Goal: Task Accomplishment & Management: Manage account settings

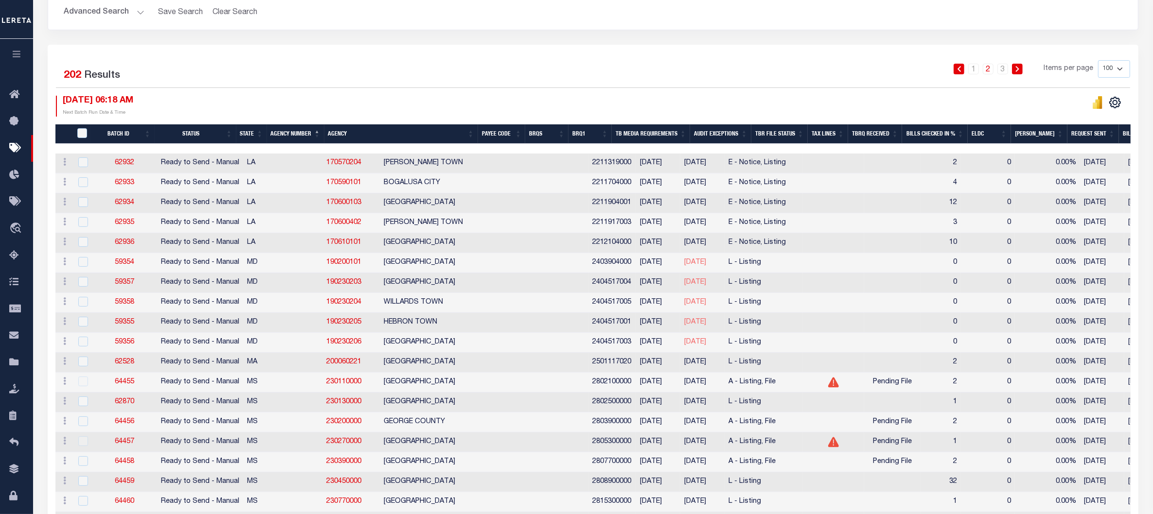
scroll to position [122, 0]
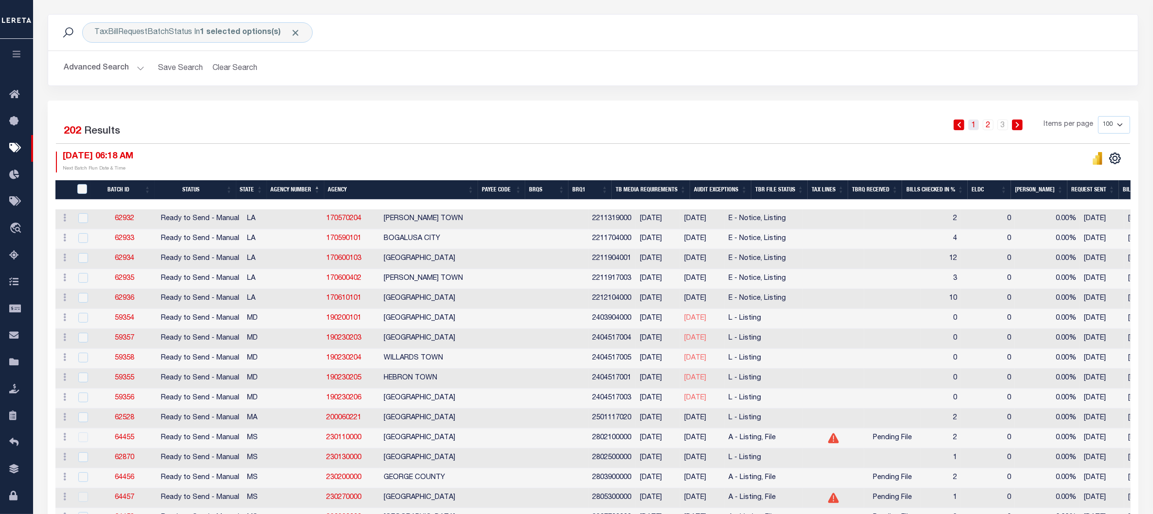
click at [973, 128] on link "1" at bounding box center [973, 125] width 11 height 11
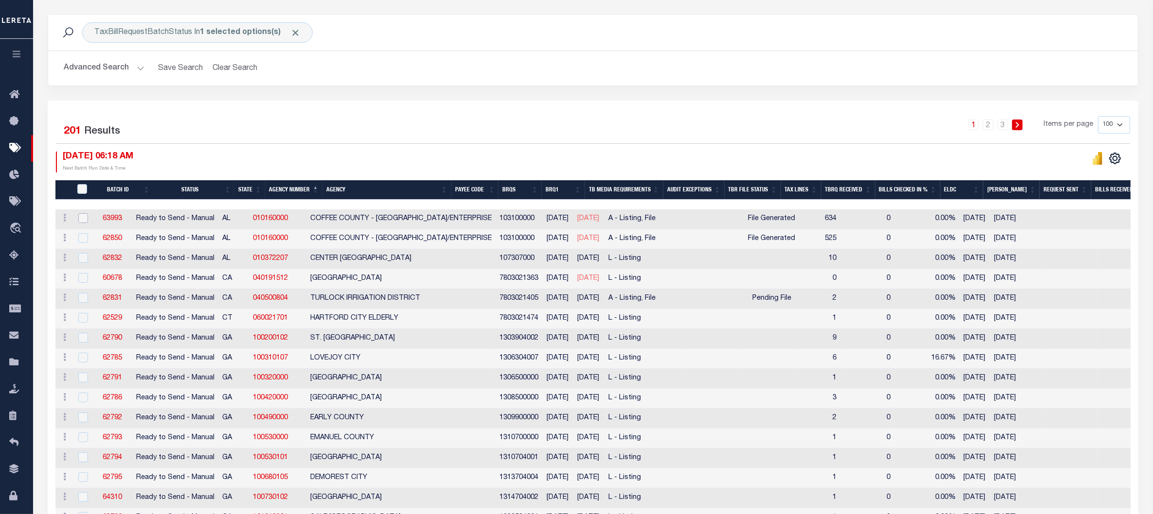
click at [83, 221] on input "checkbox" at bounding box center [83, 218] width 10 height 10
checkbox input "true"
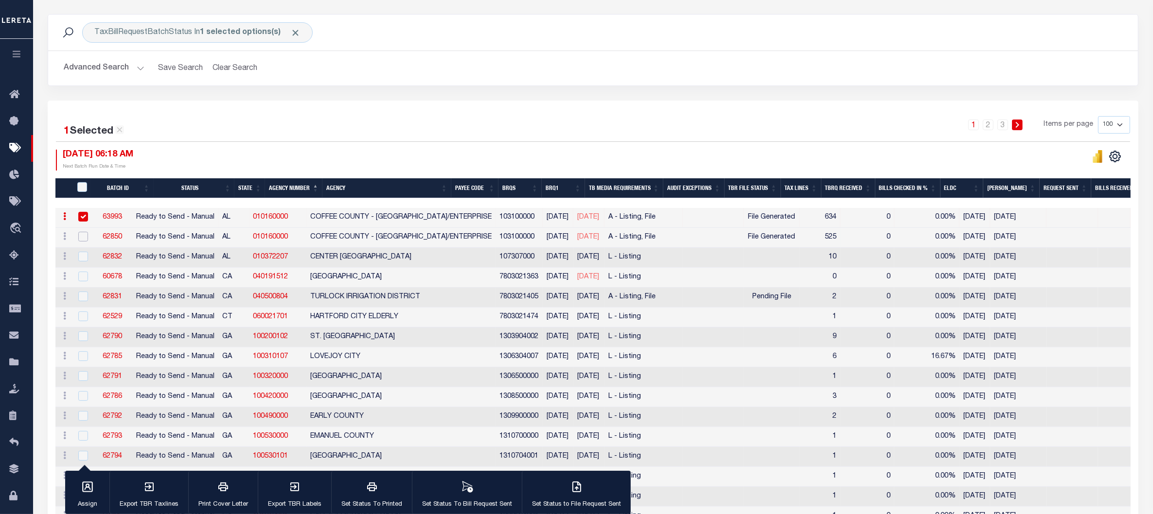
click at [82, 238] on input "checkbox" at bounding box center [83, 237] width 10 height 10
checkbox input "true"
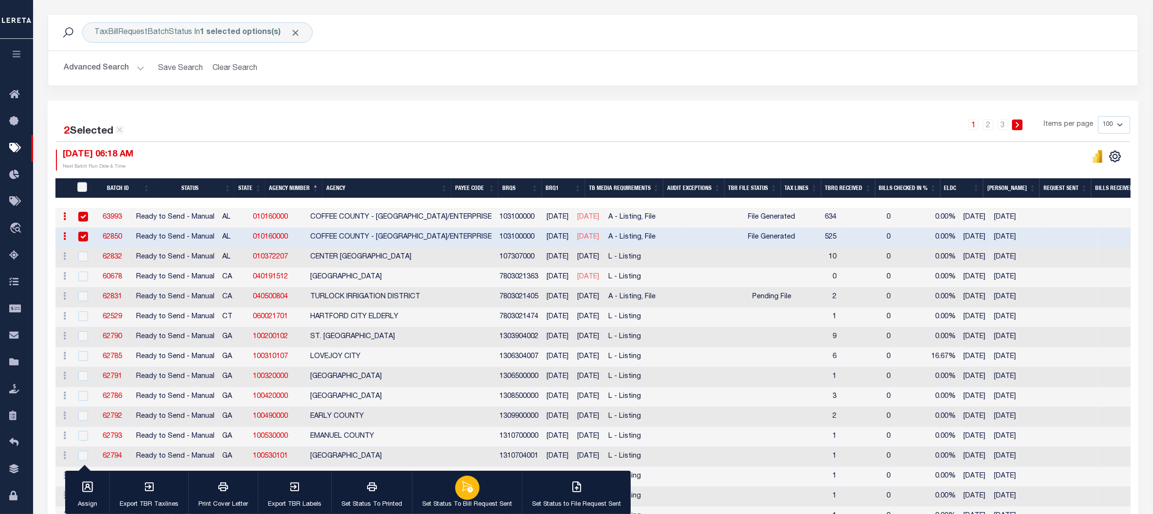
click at [464, 495] on div "button" at bounding box center [467, 488] width 24 height 24
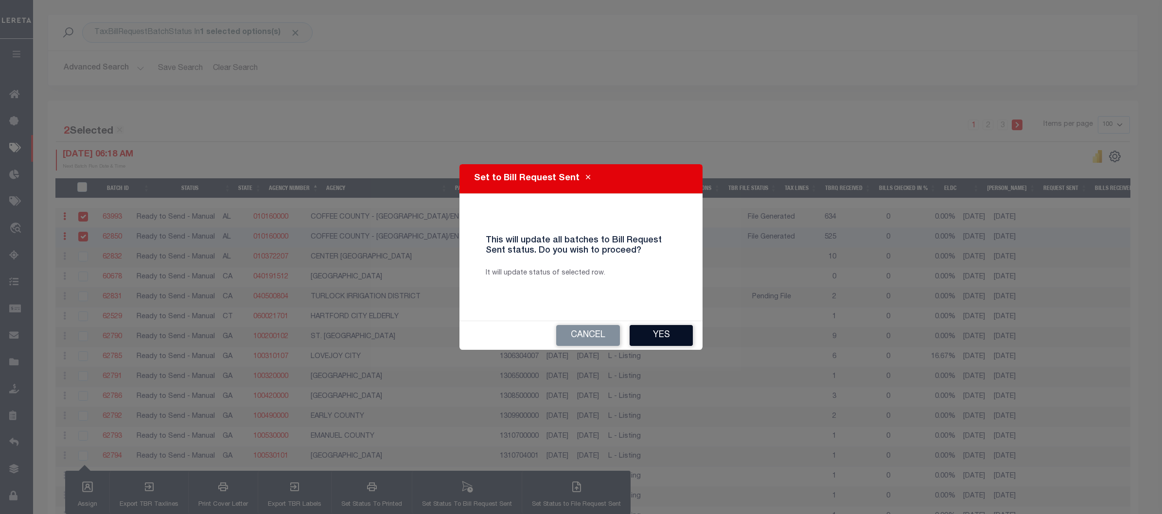
click at [659, 339] on button "Yes" at bounding box center [661, 335] width 63 height 21
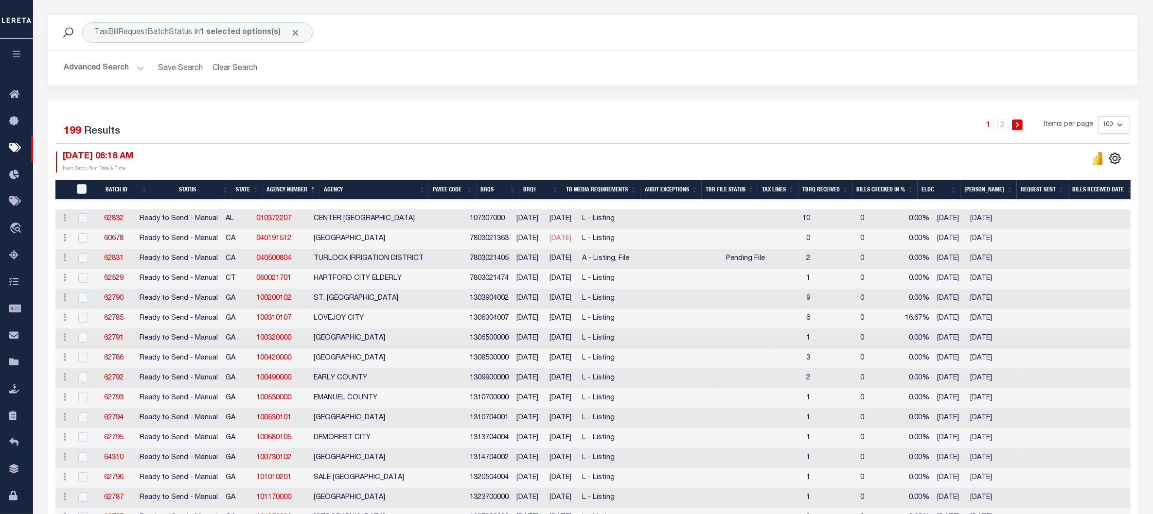
scroll to position [0, 0]
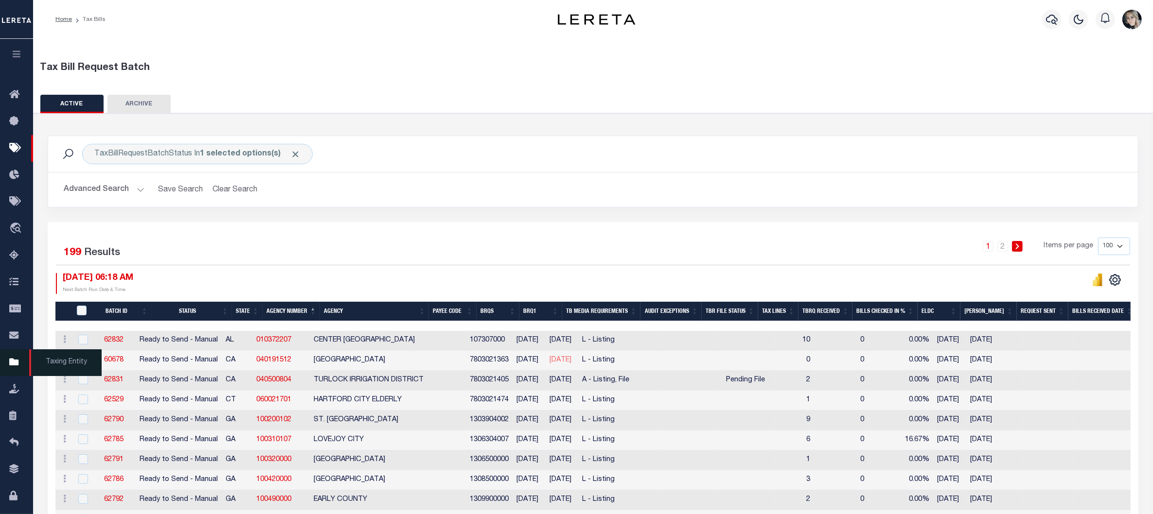
click at [12, 373] on link "Taxing Entity" at bounding box center [16, 363] width 33 height 27
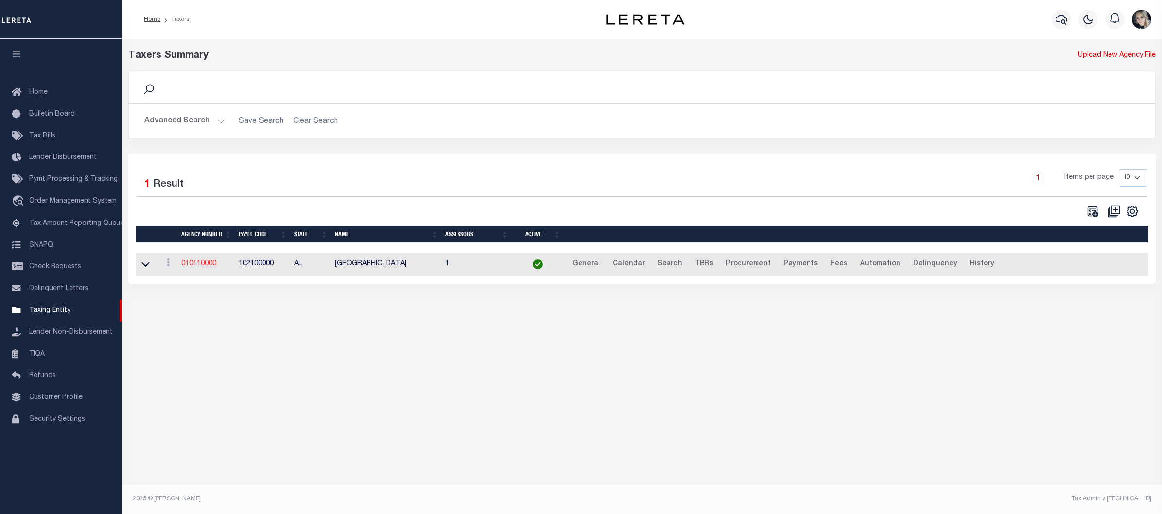
click at [213, 264] on link "010110000" at bounding box center [198, 264] width 35 height 7
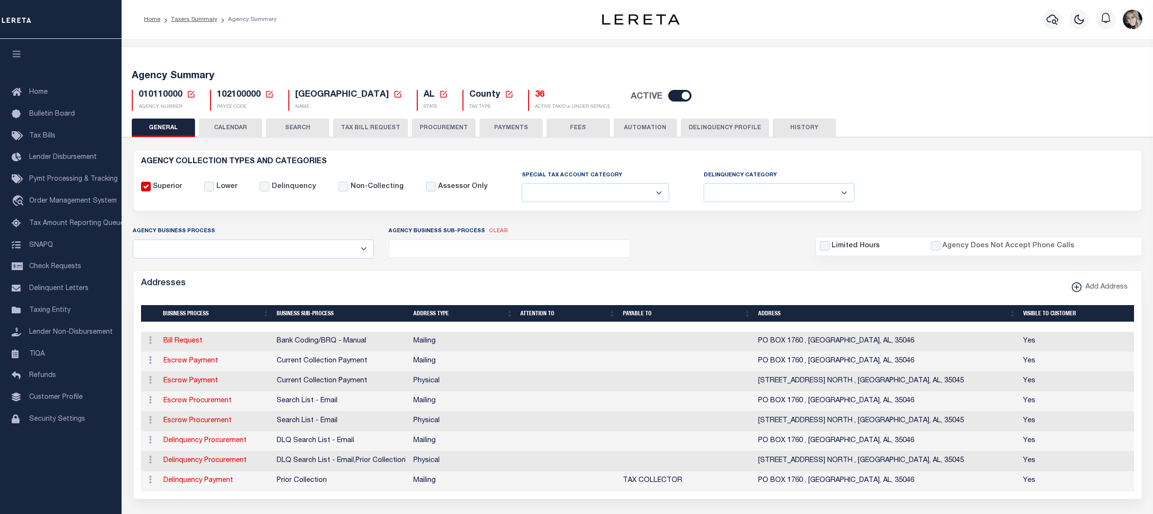
select select
click at [192, 91] on icon at bounding box center [191, 94] width 9 height 9
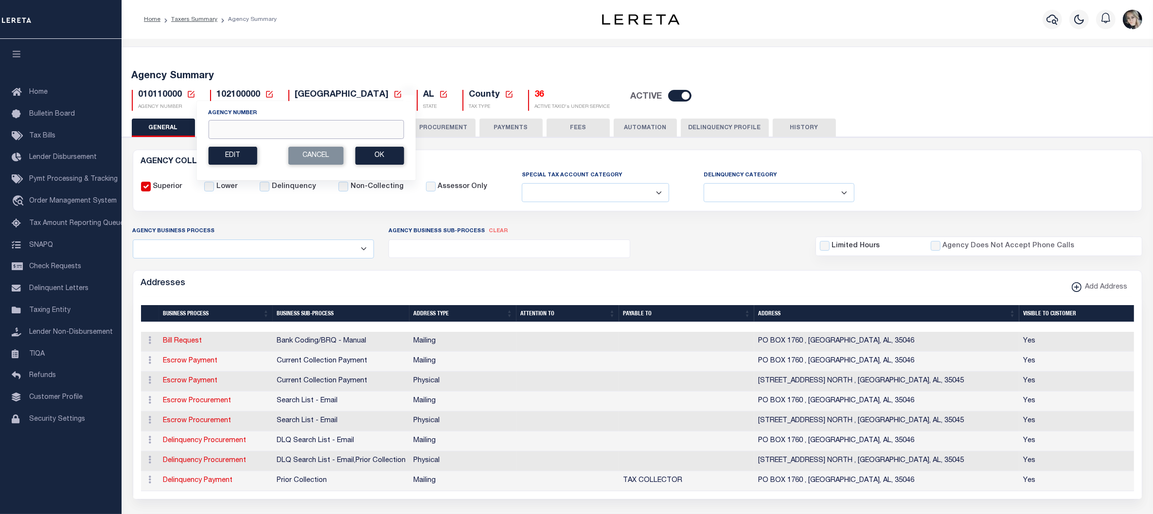
click at [279, 139] on input "Agency Number" at bounding box center [305, 129] width 195 height 19
paste input "310440601"
type input "310440601"
click at [375, 156] on button "Ok" at bounding box center [379, 156] width 49 height 18
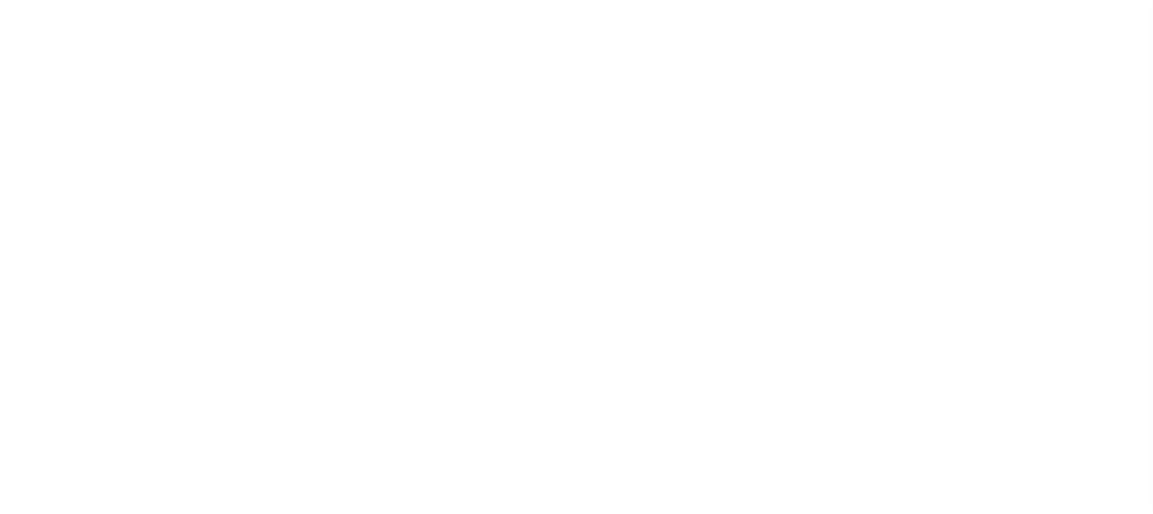
select select
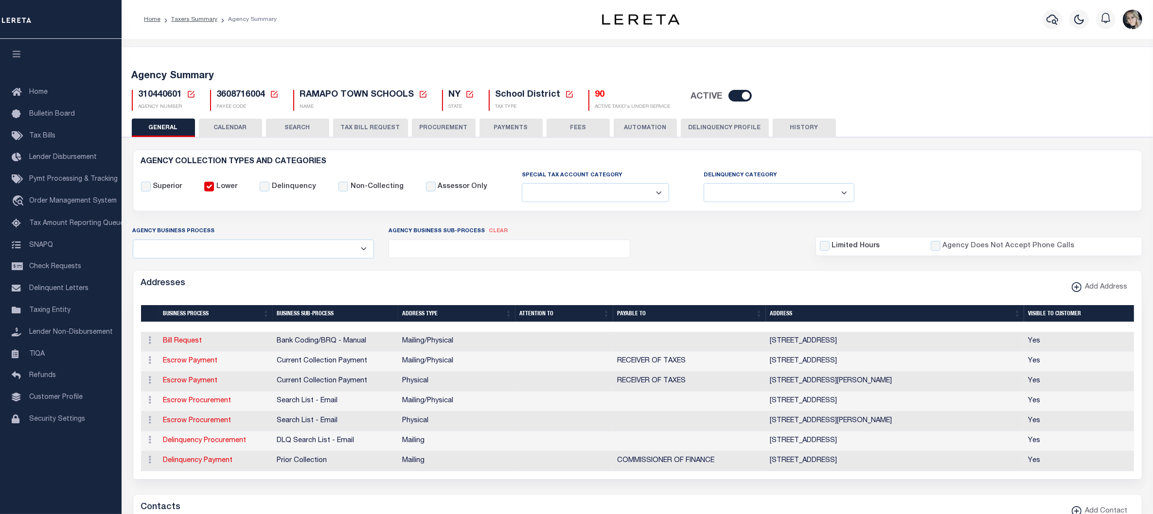
click at [595, 95] on h5 "90" at bounding box center [632, 95] width 75 height 11
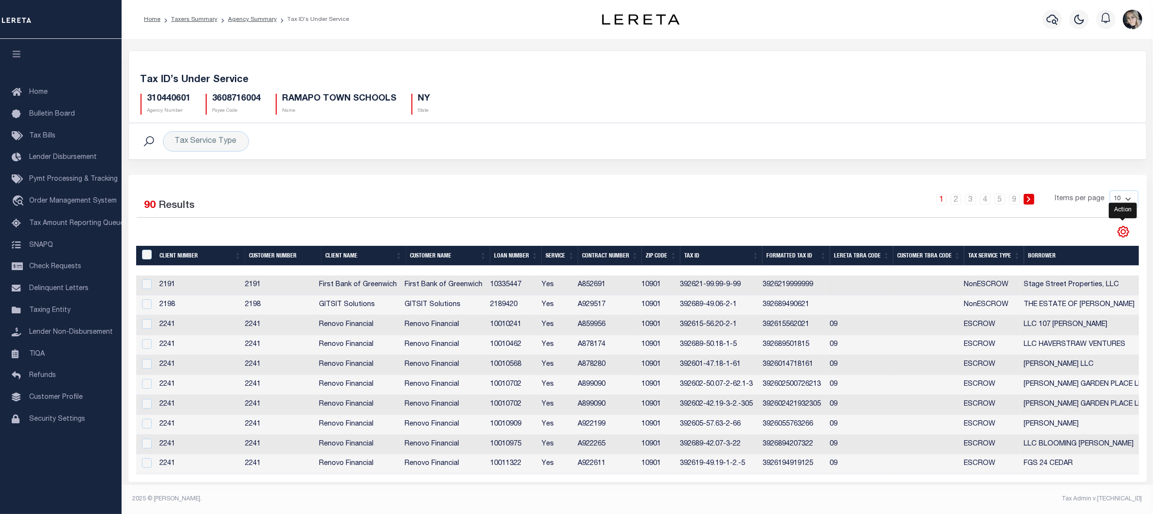
click at [1126, 229] on icon "" at bounding box center [1123, 232] width 13 height 13
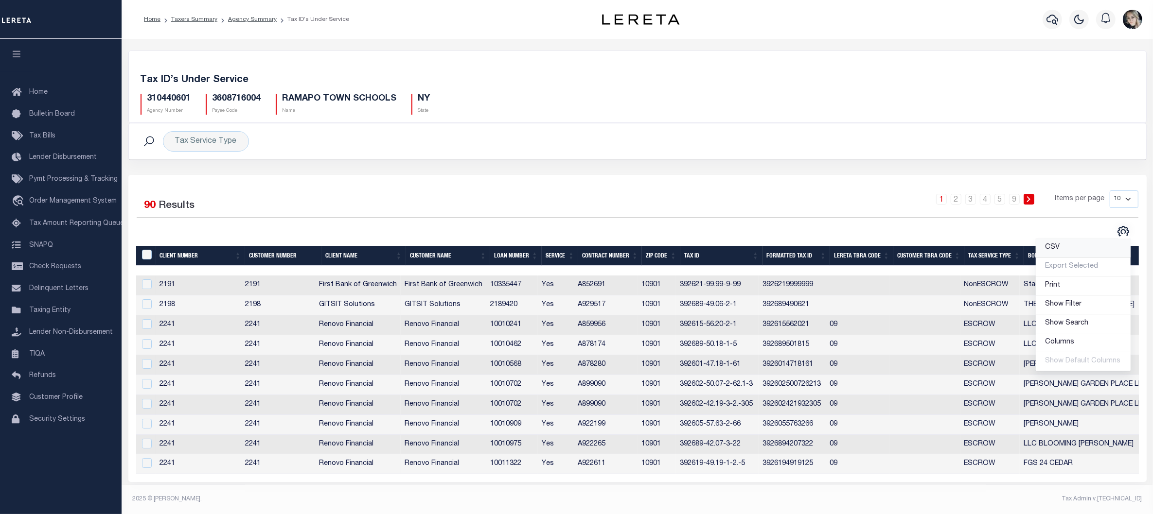
click at [1114, 247] on link "CSV" at bounding box center [1083, 248] width 95 height 19
